Goal: Communication & Community: Answer question/provide support

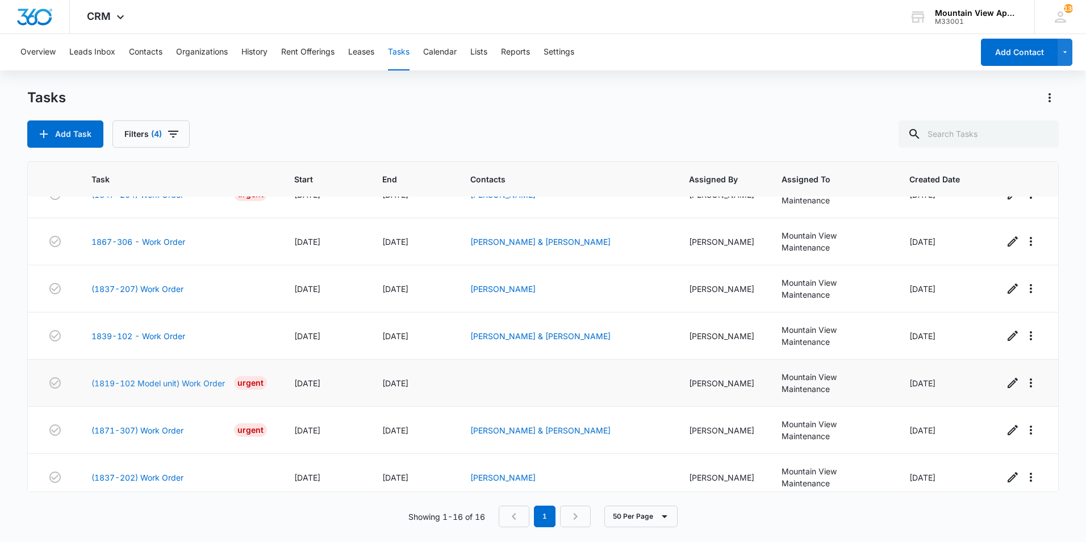
scroll to position [471, 0]
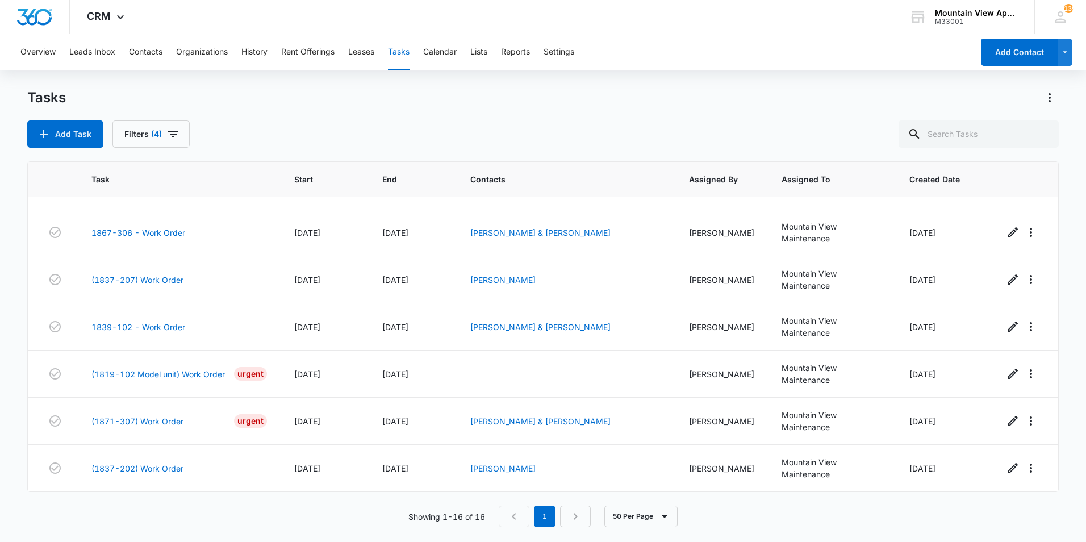
click at [19, 381] on main "Tasks Add Task Filters (4) Task Start End Contacts Assigned By Assigned To Crea…" at bounding box center [543, 315] width 1086 height 452
click at [172, 420] on link "(1871-307) Work Order" at bounding box center [137, 421] width 92 height 12
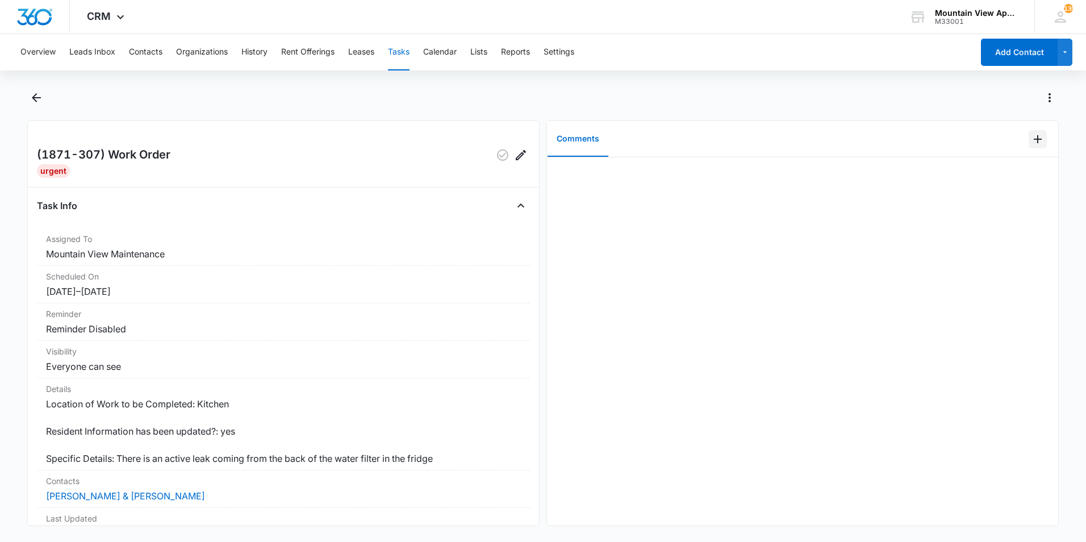
click at [1031, 137] on icon "Add Comment" at bounding box center [1038, 139] width 14 height 14
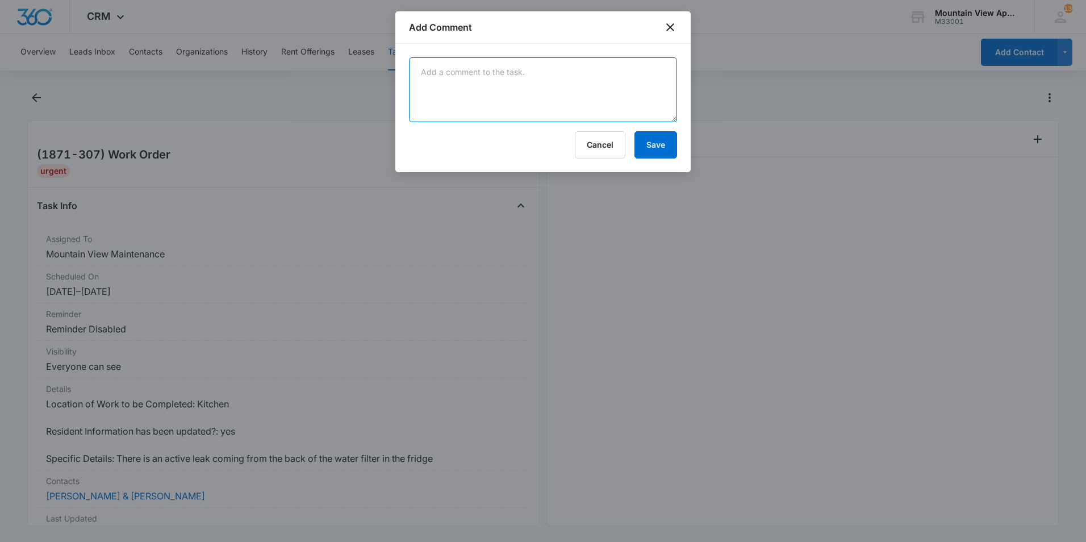
click at [652, 89] on textarea at bounding box center [543, 89] width 268 height 65
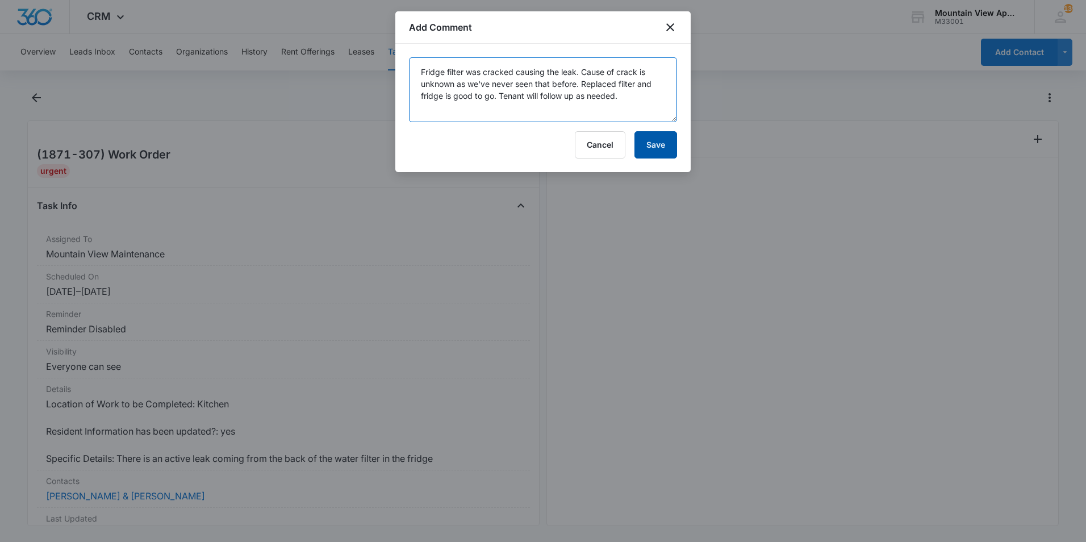
type textarea "Fridge filter was cracked causing the leak. Cause of crack is unknown as we've …"
click at [645, 147] on button "Save" at bounding box center [655, 144] width 43 height 27
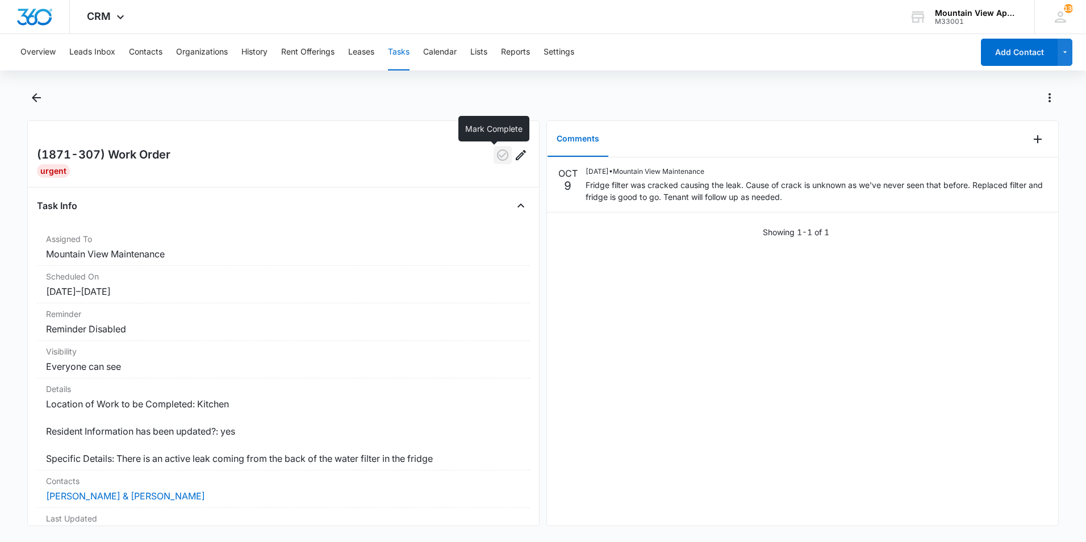
click at [496, 154] on icon "button" at bounding box center [503, 155] width 14 height 14
click at [40, 98] on icon "Back" at bounding box center [36, 97] width 9 height 9
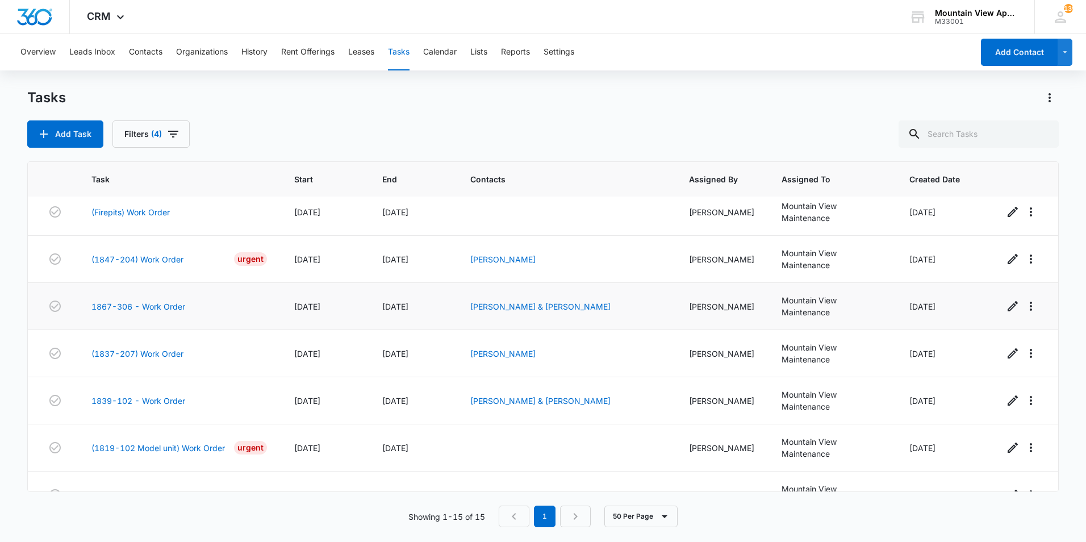
scroll to position [424, 0]
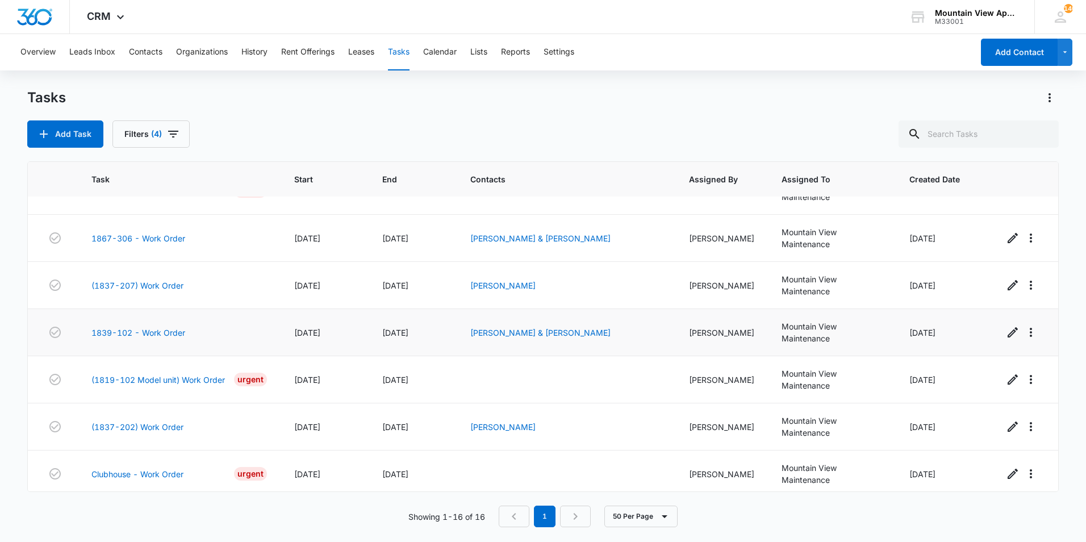
scroll to position [471, 0]
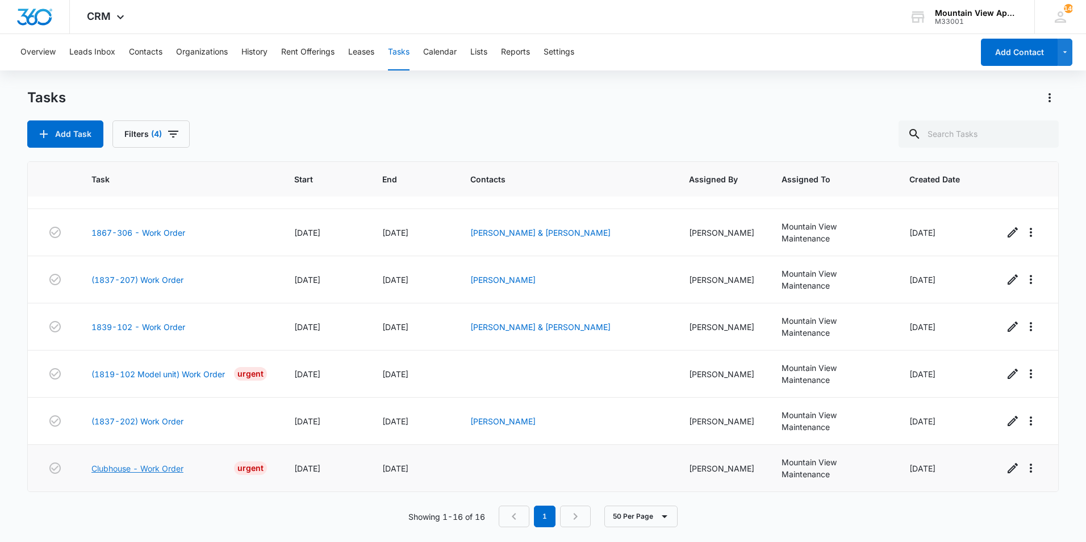
click at [170, 470] on link "Clubhouse - Work Order" at bounding box center [137, 468] width 92 height 12
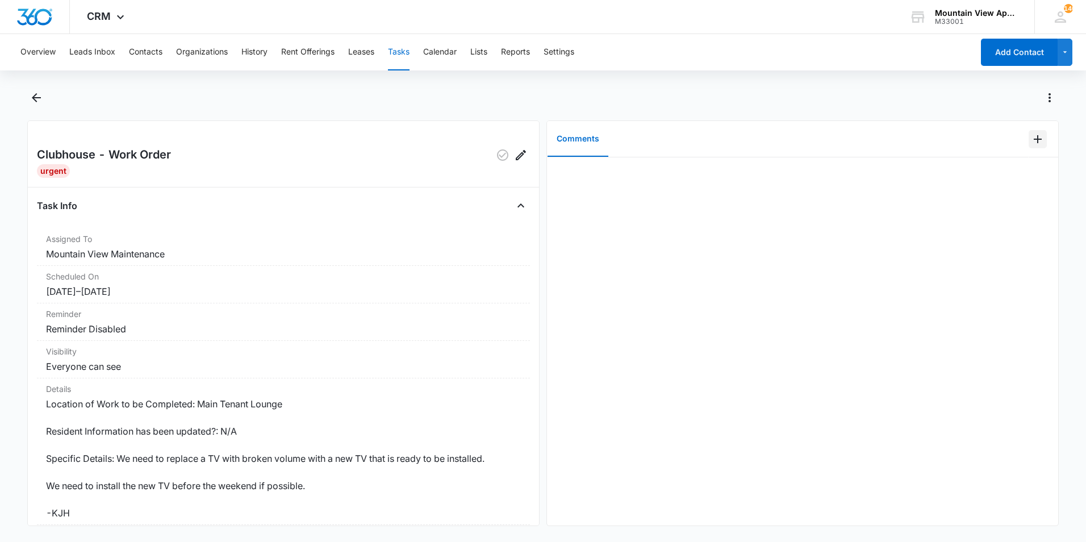
click at [1031, 140] on icon "Add Comment" at bounding box center [1038, 139] width 14 height 14
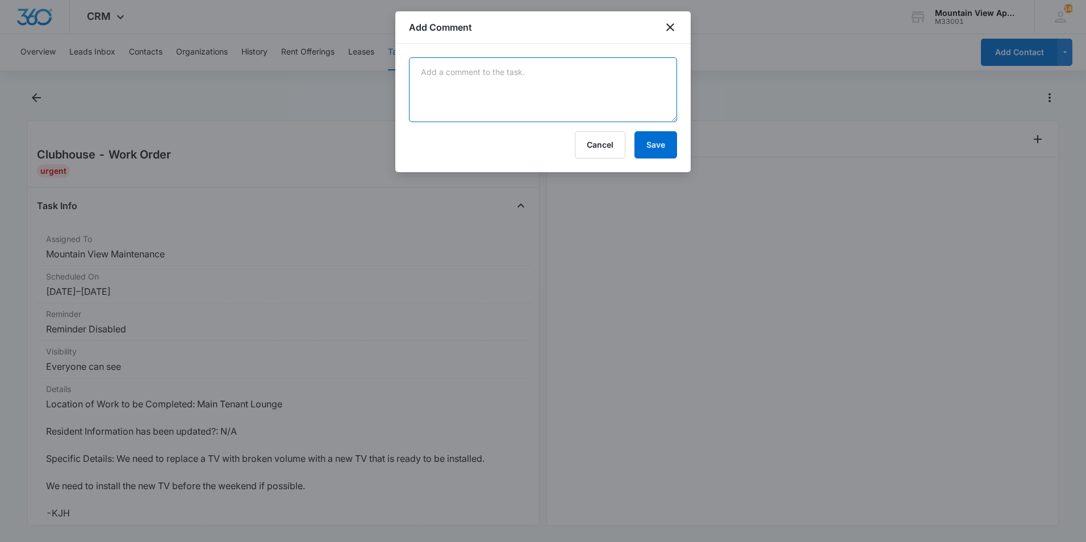
click at [535, 81] on textarea at bounding box center [543, 89] width 268 height 65
type textarea "m"
click at [595, 72] on textarea "Maintenance will install this Friday 10/10 in the morning." at bounding box center [543, 89] width 268 height 65
click at [524, 73] on textarea "Maintenance will install this Friday 10/10 morning." at bounding box center [543, 89] width 268 height 65
type textarea "Maintenance will install this first thing Friday 10/10 morning."
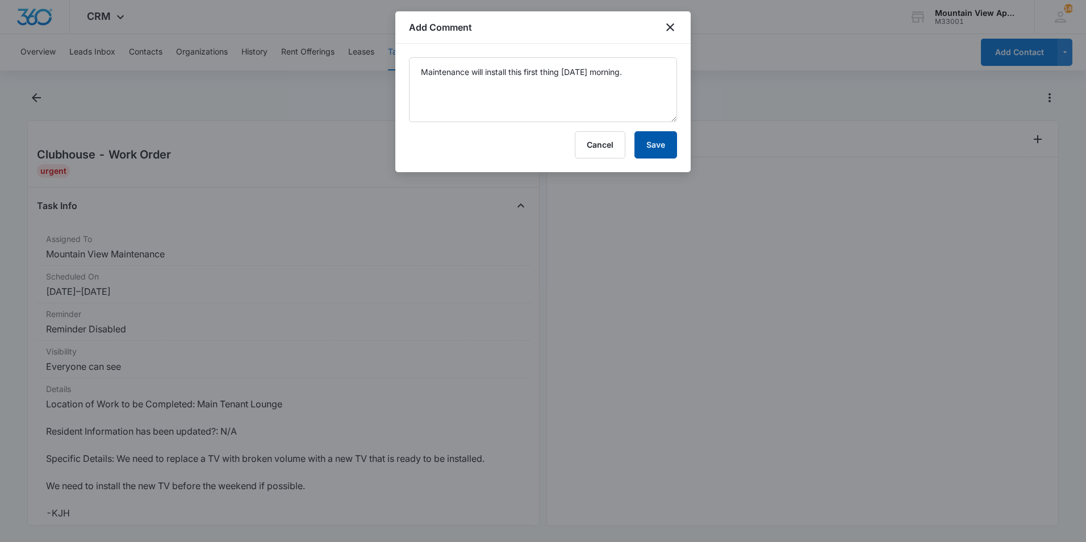
click at [661, 147] on button "Save" at bounding box center [655, 144] width 43 height 27
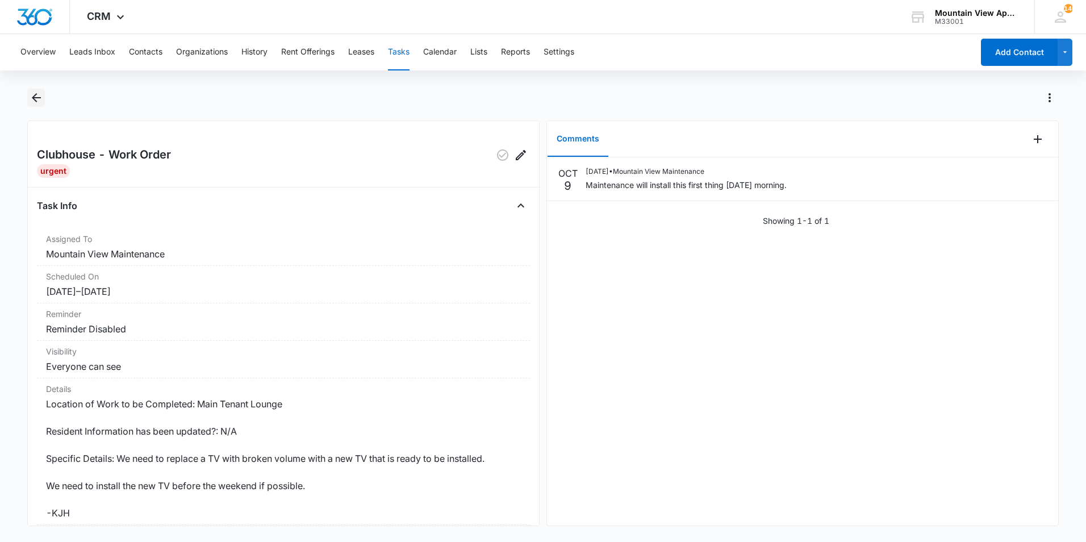
click at [33, 97] on icon "Back" at bounding box center [36, 97] width 9 height 9
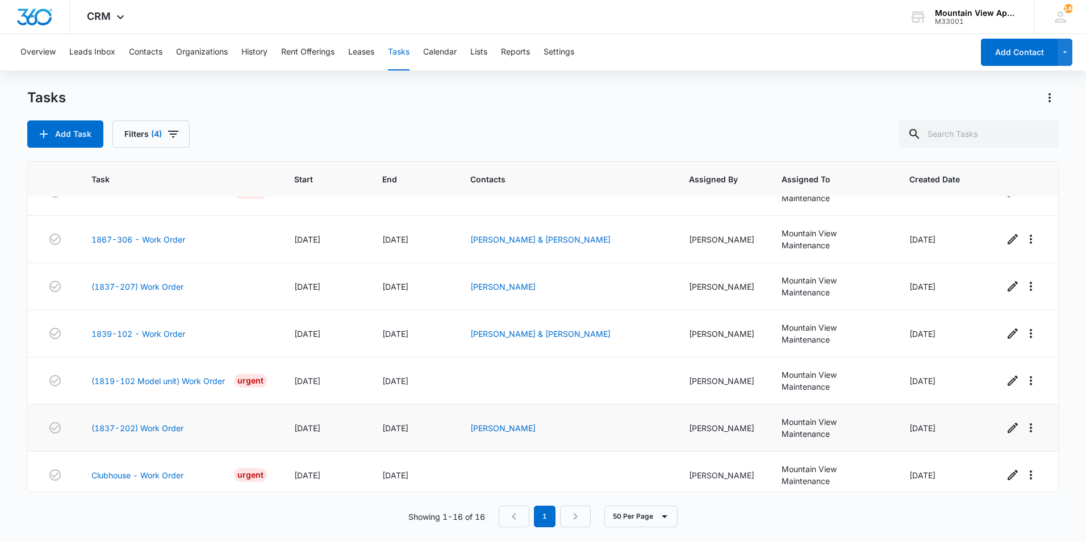
scroll to position [471, 0]
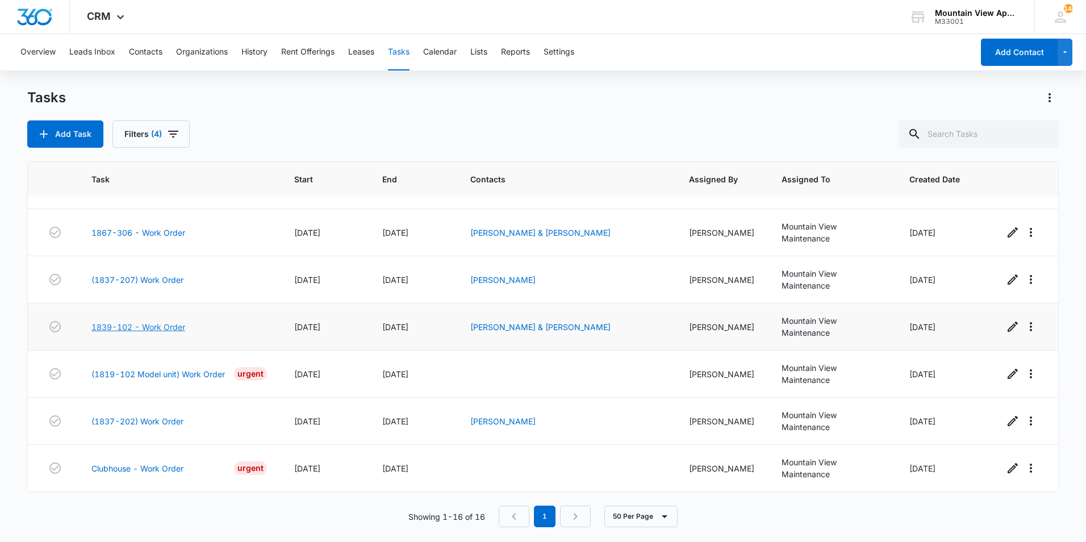
click at [103, 328] on link "1839-102 - Work Order" at bounding box center [138, 327] width 94 height 12
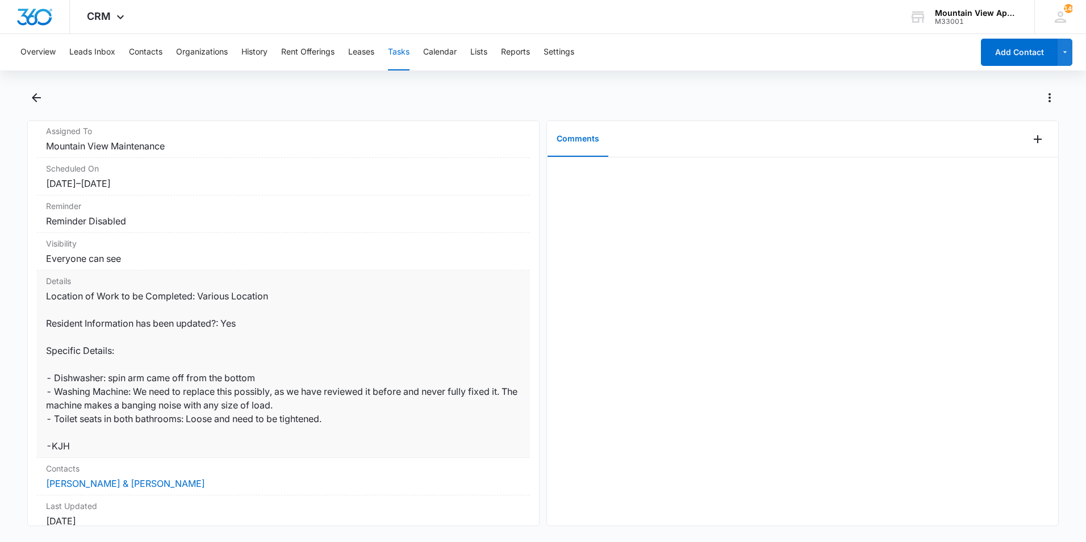
scroll to position [114, 0]
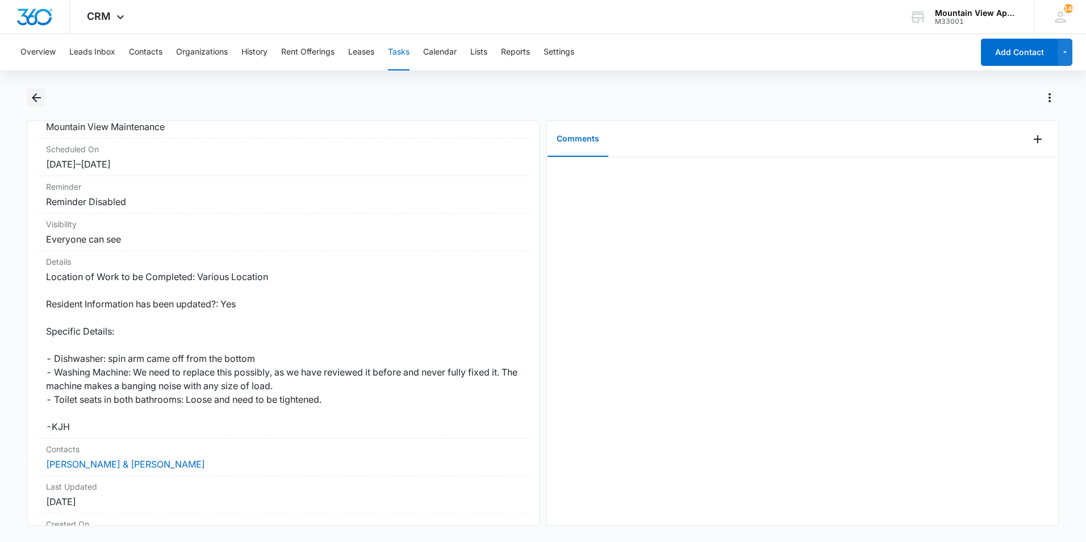
click at [33, 98] on icon "Back" at bounding box center [36, 97] width 9 height 9
